Goal: Information Seeking & Learning: Learn about a topic

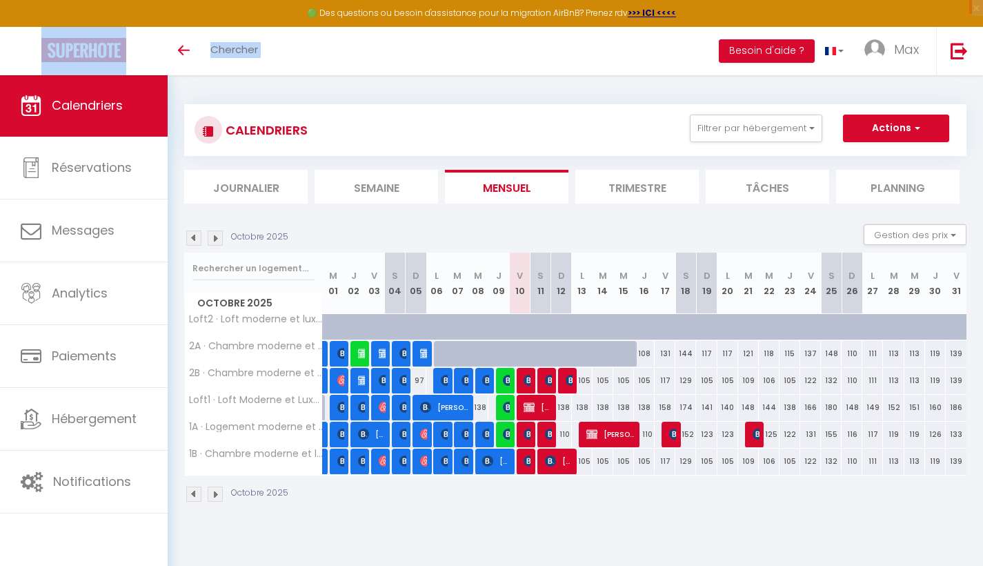
click at [197, 233] on img at bounding box center [193, 237] width 15 height 15
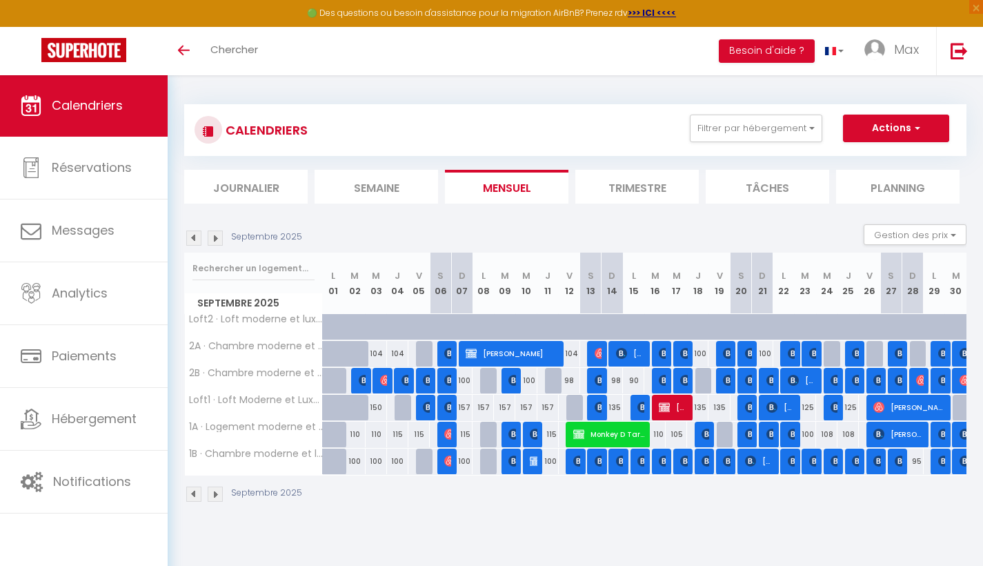
click at [555, 102] on div "CALENDRIERS Filtrer par hébergement White Castle Loft2 · Loft moderne et luxueu…" at bounding box center [575, 303] width 783 height 425
click at [219, 237] on img at bounding box center [215, 237] width 15 height 15
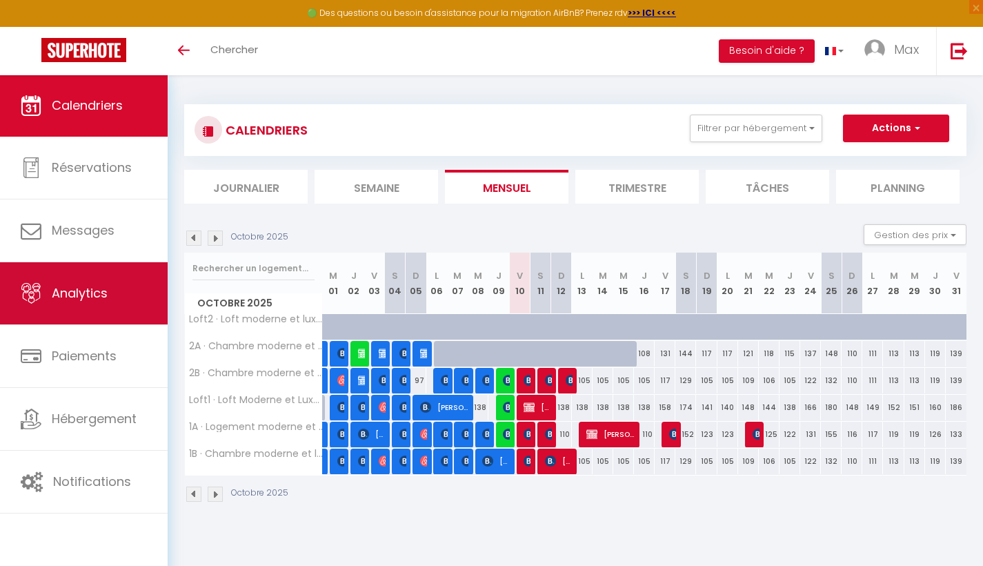
click at [84, 291] on span "Analytics" at bounding box center [80, 292] width 56 height 17
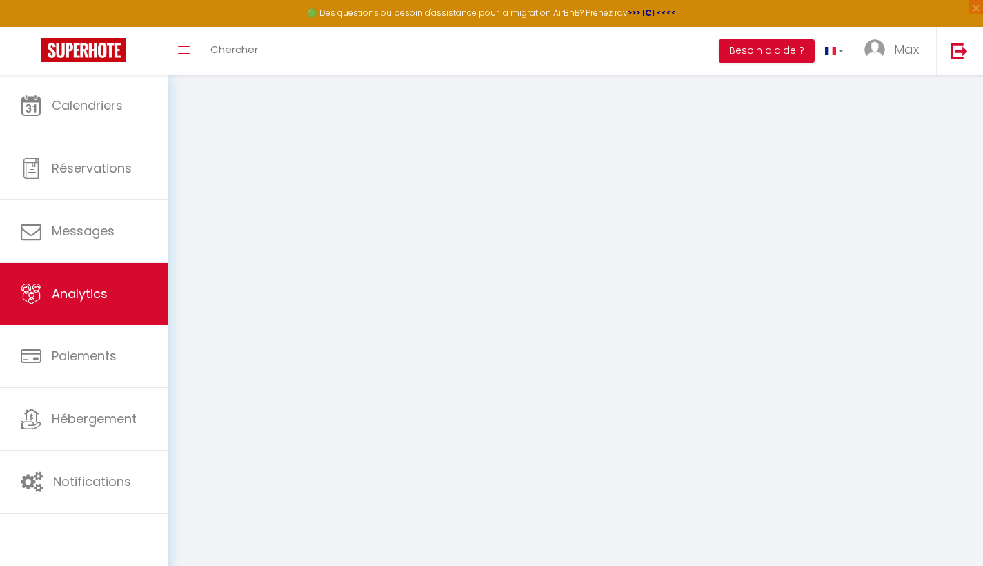
select select "2025"
select select "10"
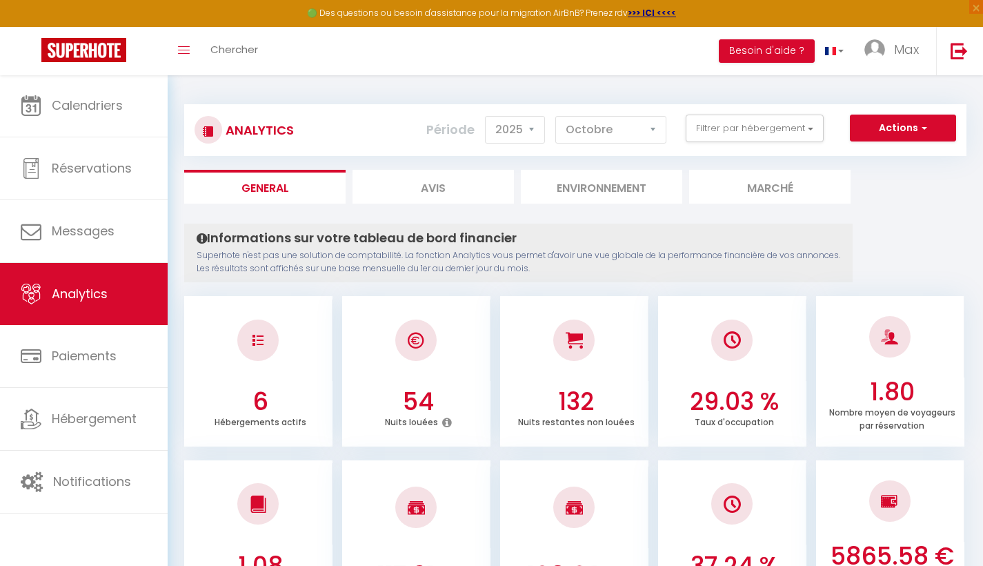
checkbox Castle "false"
checkbox l\'aéroport "false"
checkbox luxueuse\! "false"
checkbox l\'aéroport\! "false"
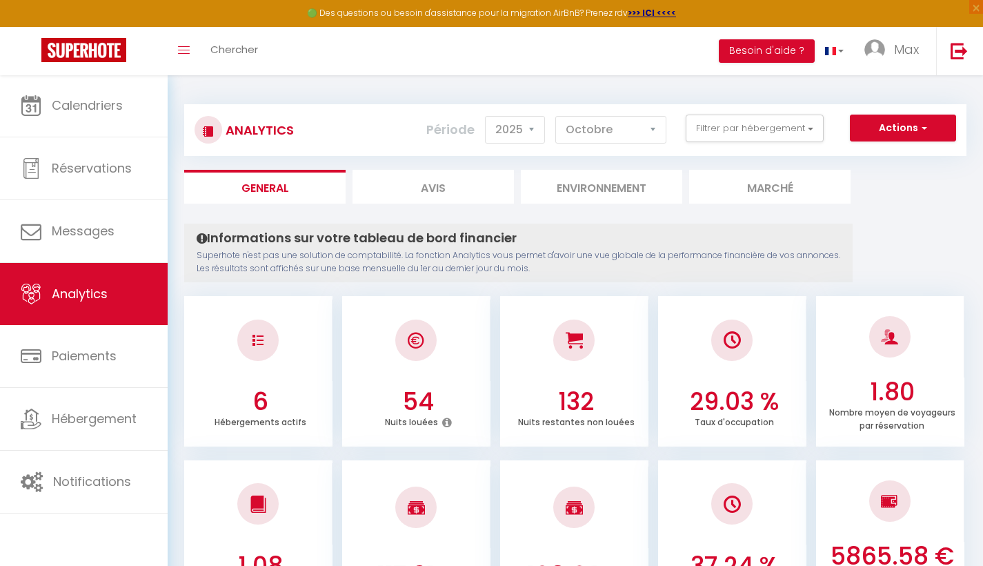
checkbox l\'aéroport "false"
click at [803, 122] on button "Filtrer par hébergement" at bounding box center [755, 129] width 138 height 28
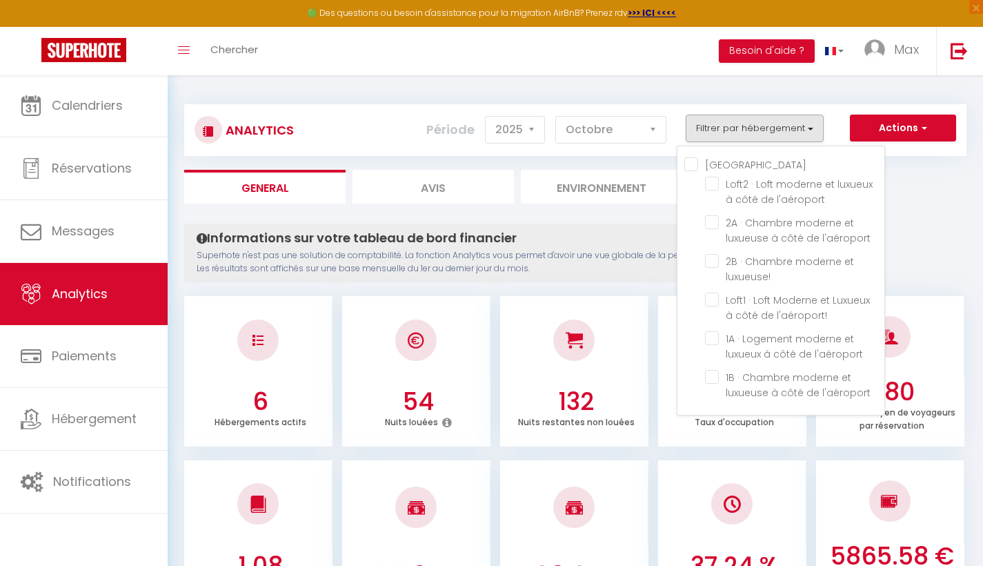
click at [690, 161] on Castle "[GEOGRAPHIC_DATA]" at bounding box center [785, 164] width 200 height 14
checkbox Castle "true"
checkbox l\'aéroport "true"
checkbox luxueuse\! "true"
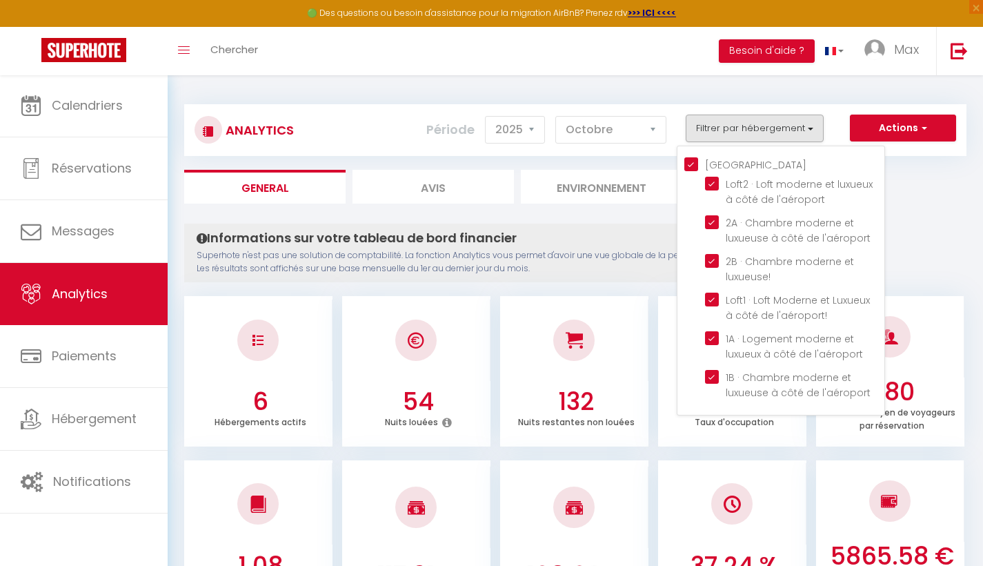
checkbox l\'aéroport\! "true"
checkbox l\'aéroport "true"
click at [714, 184] on l\'aéroport "checkbox" at bounding box center [794, 184] width 179 height 14
checkbox l\'aéroport "false"
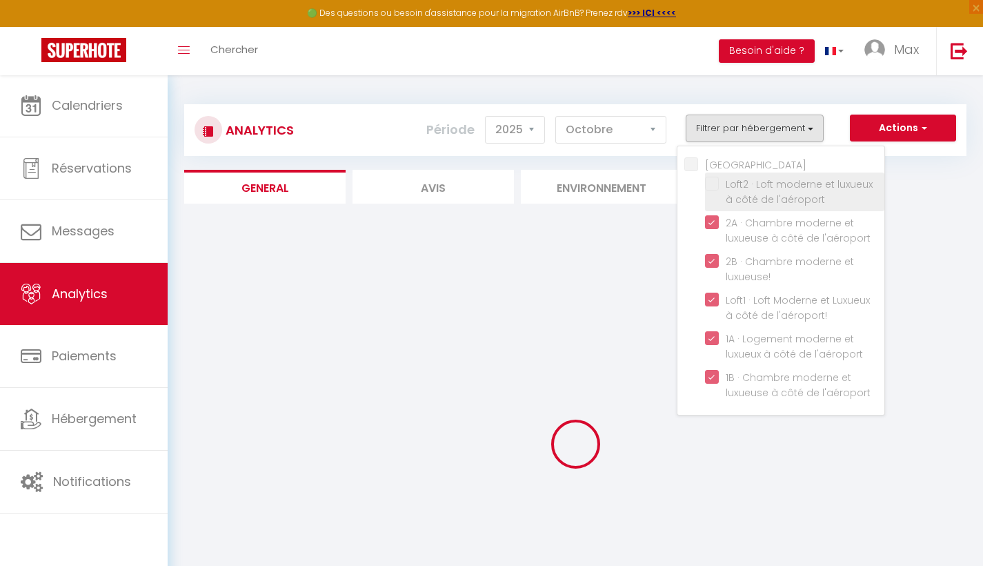
checkbox Castle "false"
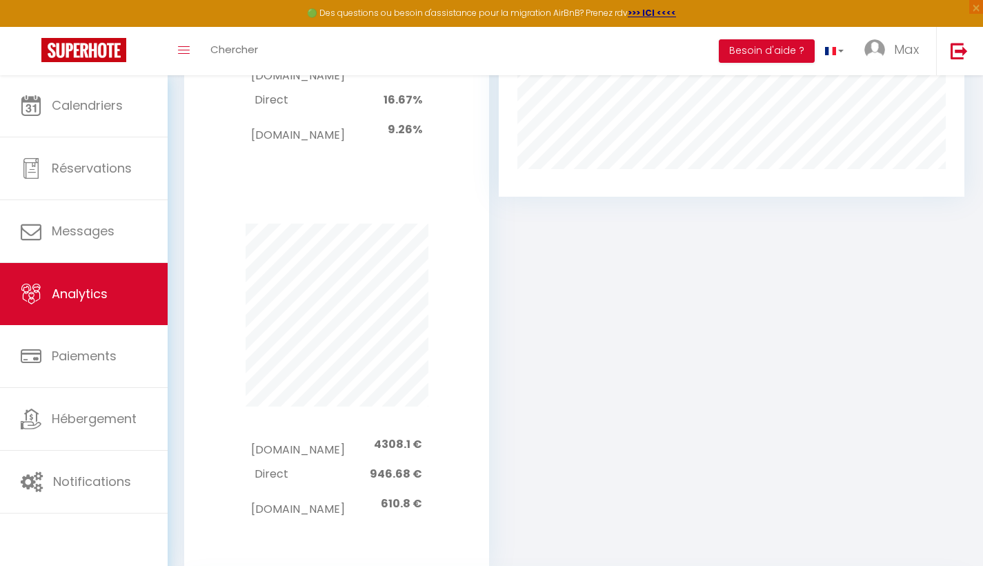
scroll to position [716, 0]
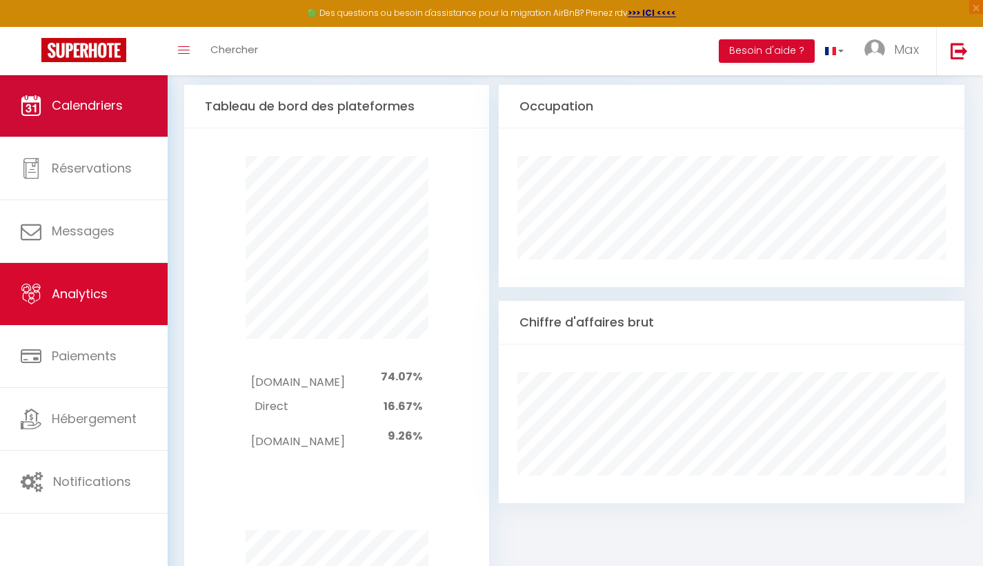
click at [99, 91] on link "Calendriers" at bounding box center [84, 106] width 168 height 62
